Goal: Obtain resource: Download file/media

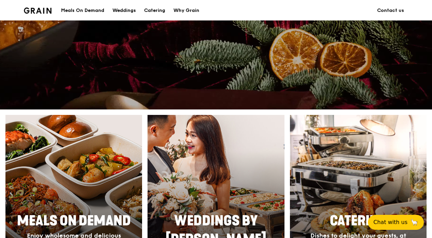
scroll to position [294, 0]
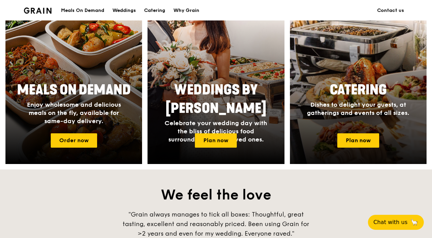
drag, startPoint x: 352, startPoint y: 118, endPoint x: 352, endPoint y: 110, distance: 7.2
click at [352, 110] on span "Dishes to delight your guests, at gatherings and events of all sizes." at bounding box center [358, 109] width 102 height 16
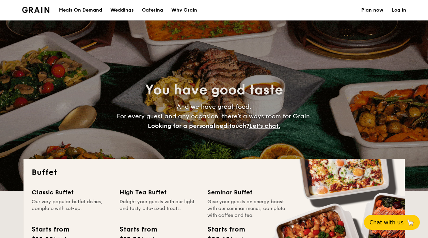
select select
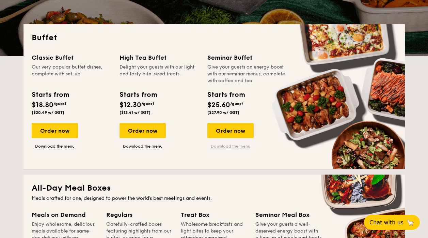
scroll to position [134, 0]
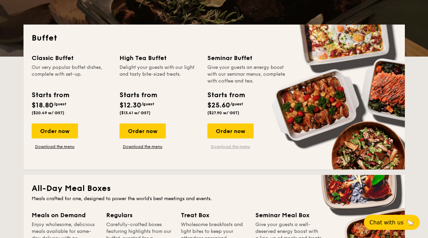
click at [228, 148] on link "Download the menu" at bounding box center [230, 146] width 46 height 5
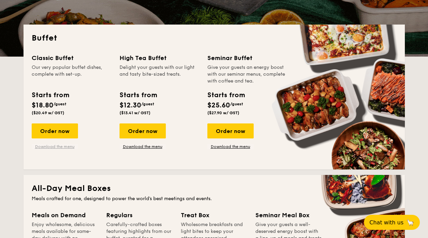
click at [63, 146] on link "Download the menu" at bounding box center [55, 146] width 46 height 5
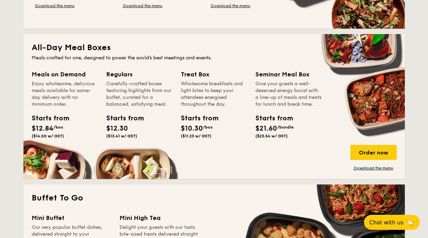
scroll to position [279, 0]
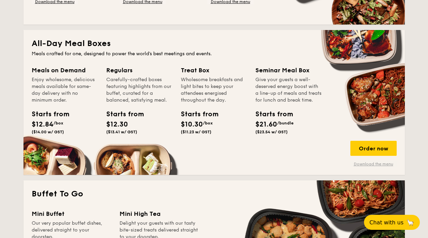
click at [362, 163] on link "Download the menu" at bounding box center [373, 163] width 46 height 5
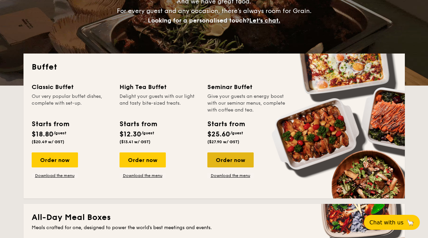
scroll to position [93, 0]
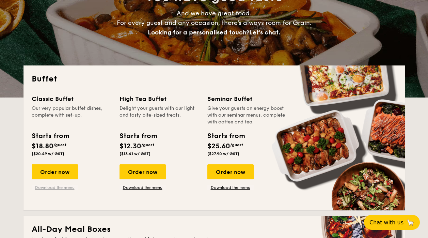
click at [54, 188] on link "Download the menu" at bounding box center [55, 187] width 46 height 5
